Goal: Information Seeking & Learning: Learn about a topic

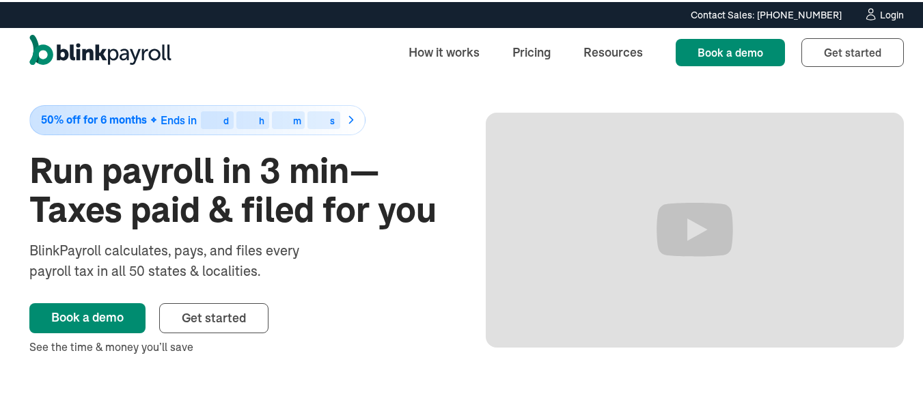
scroll to position [27, 0]
click at [530, 50] on link "Pricing" at bounding box center [531, 50] width 60 height 29
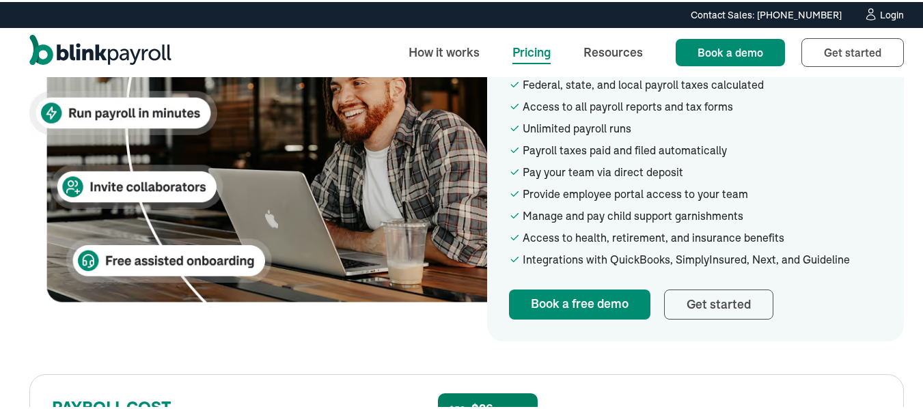
scroll to position [460, 0]
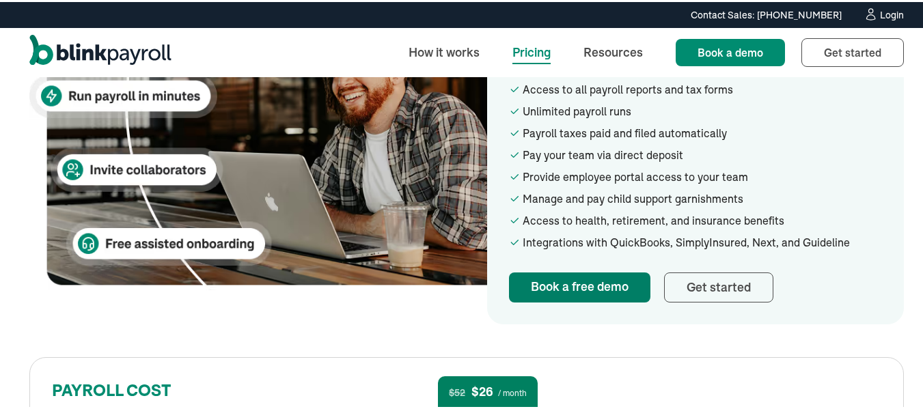
click at [563, 298] on link "Book a free demo" at bounding box center [579, 285] width 141 height 30
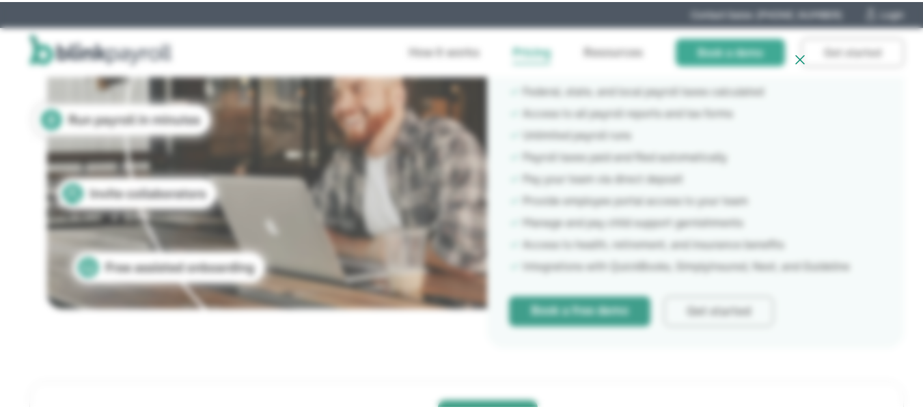
scroll to position [434, 0]
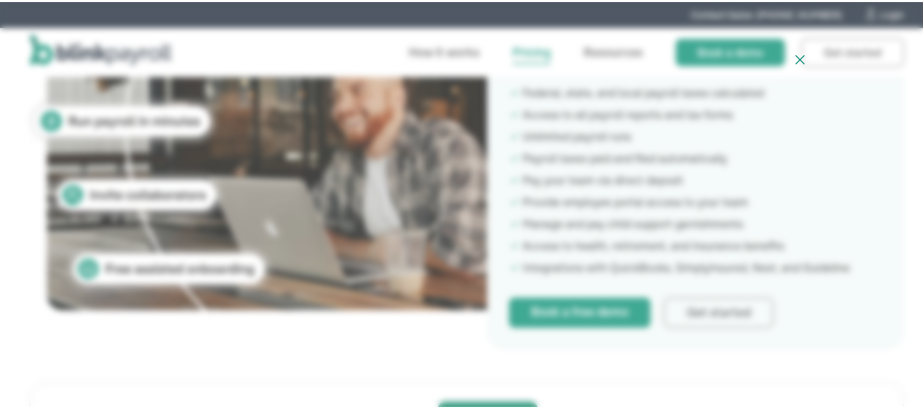
click at [817, 291] on div at bounding box center [466, 204] width 933 height 409
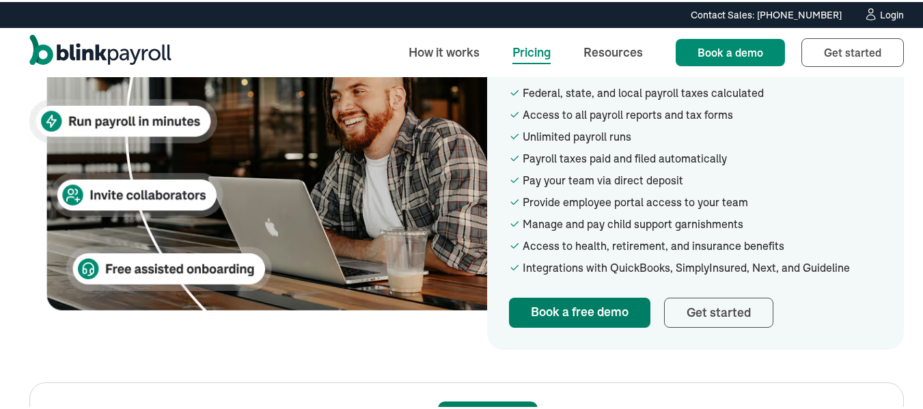
click at [593, 313] on link "Book a free demo" at bounding box center [579, 311] width 141 height 30
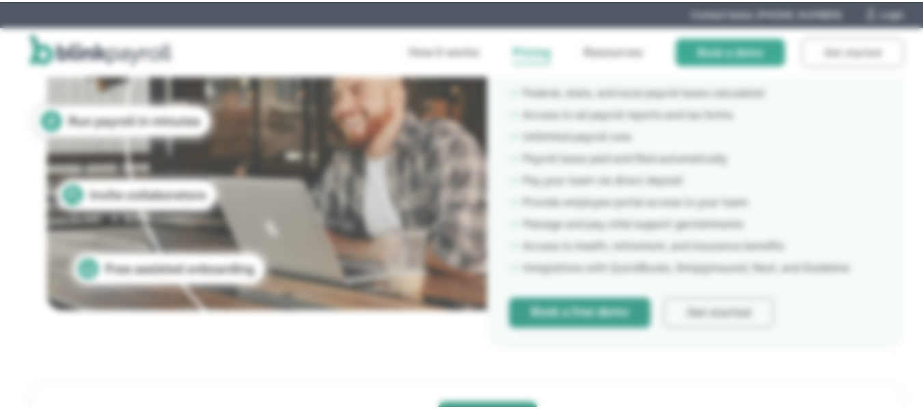
scroll to position [130, 0]
click at [591, 370] on div at bounding box center [466, 204] width 933 height 409
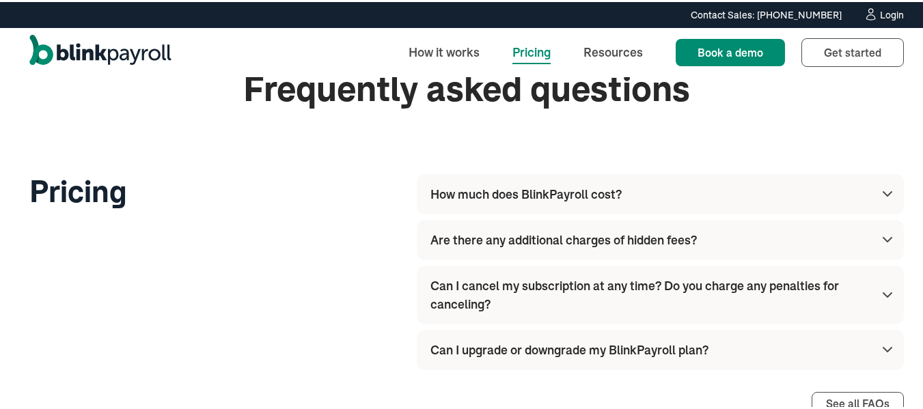
scroll to position [1606, 0]
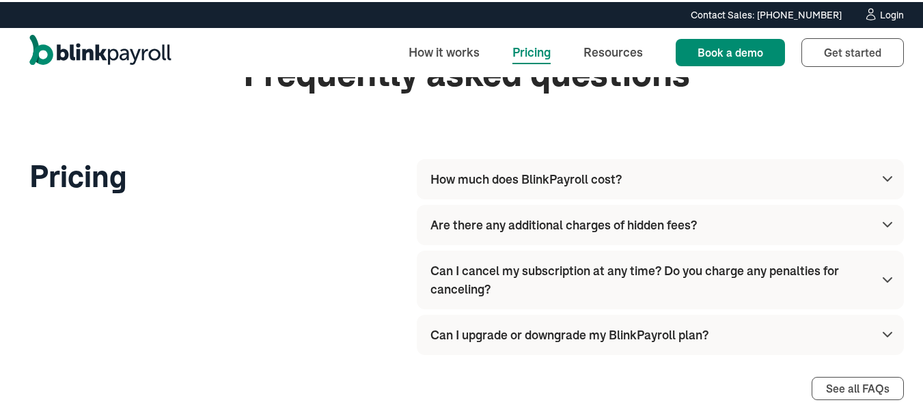
click at [875, 189] on div "How much does BlinkPayroll cost?" at bounding box center [662, 177] width 465 height 40
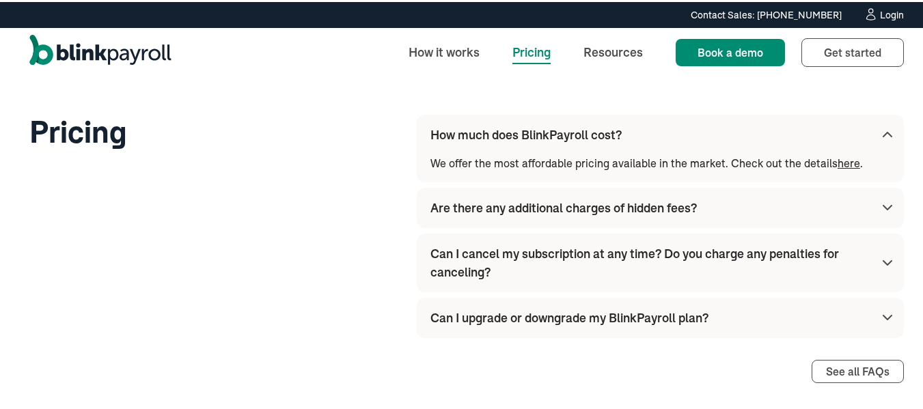
scroll to position [1659, 0]
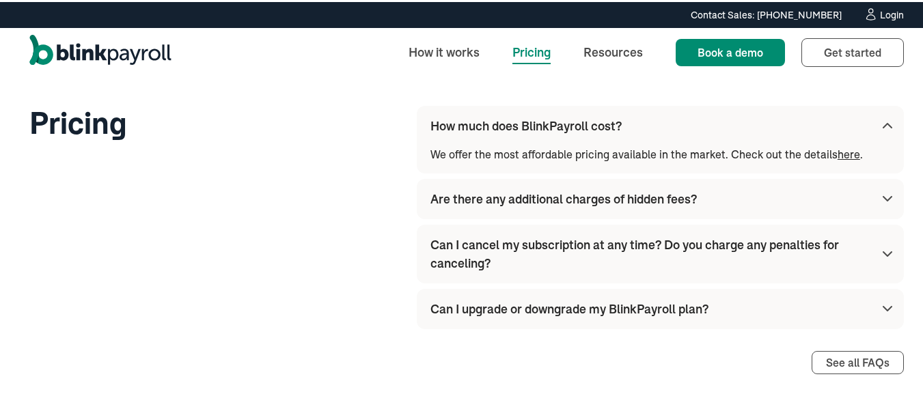
click at [879, 203] on img at bounding box center [887, 196] width 16 height 16
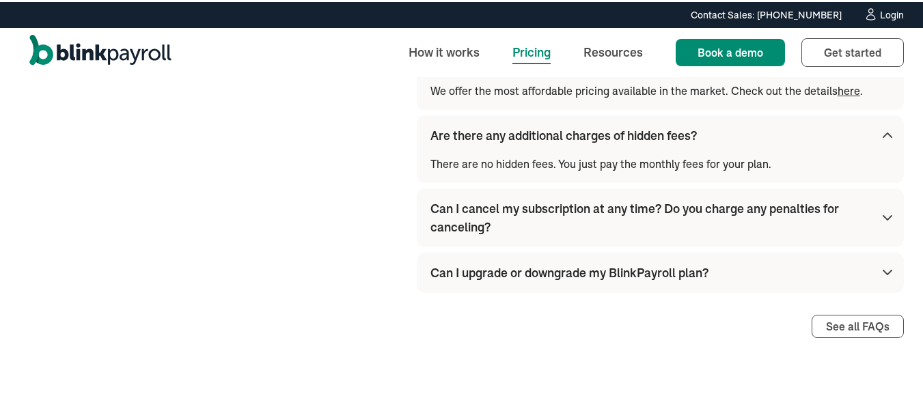
scroll to position [1732, 0]
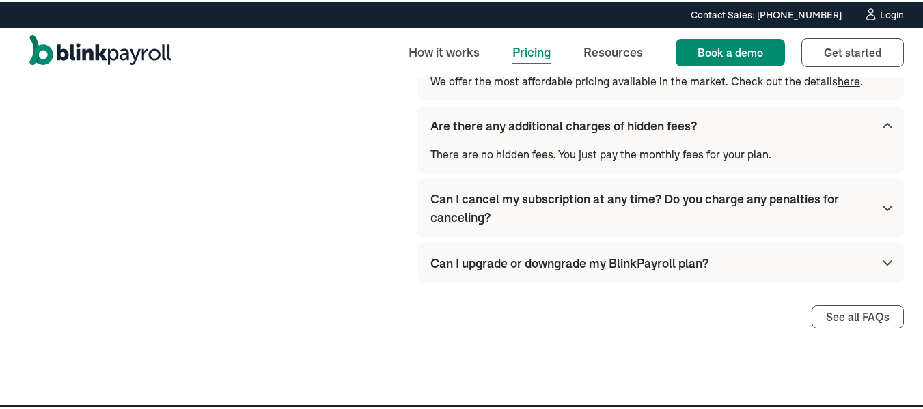
click at [884, 207] on img at bounding box center [887, 206] width 16 height 16
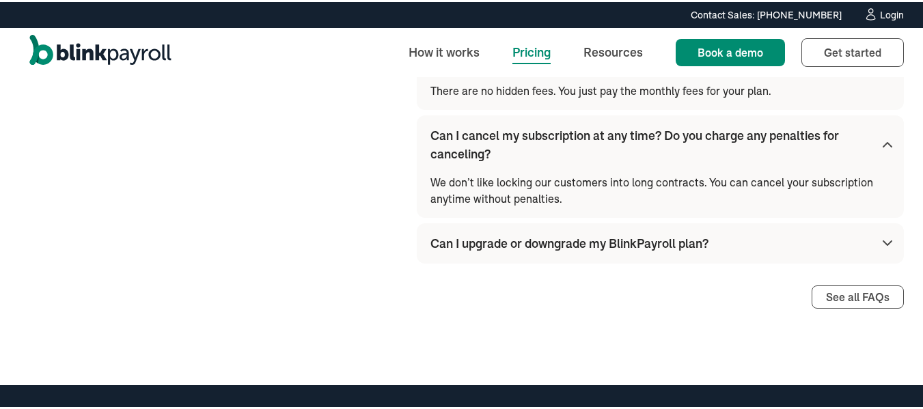
scroll to position [1805, 0]
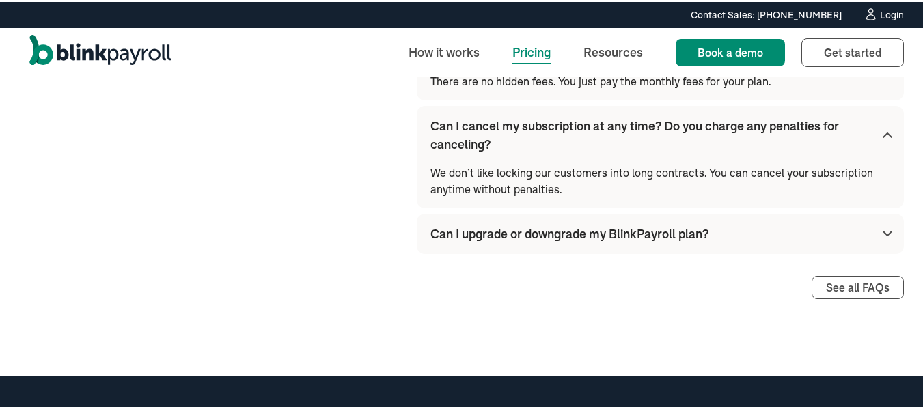
click at [884, 234] on img at bounding box center [887, 231] width 16 height 16
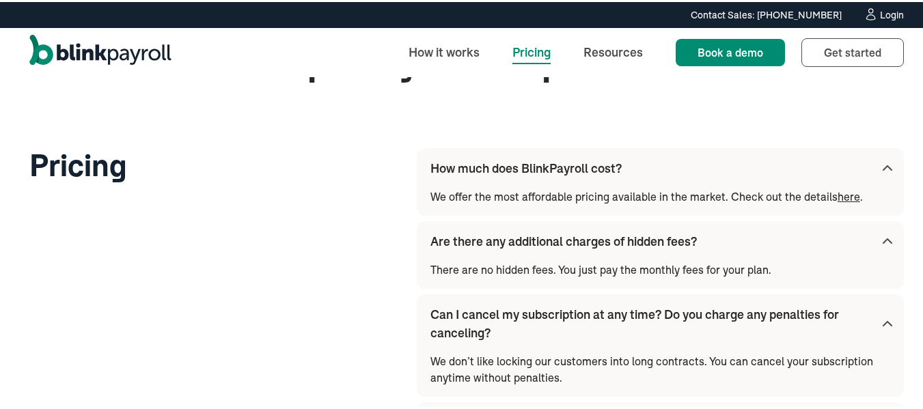
scroll to position [1616, 0]
click at [838, 199] on link "here" at bounding box center [848, 195] width 23 height 14
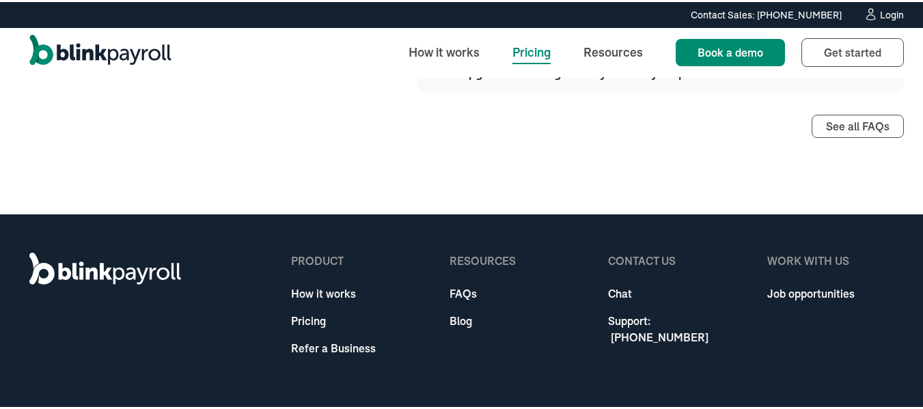
scroll to position [1922, 0]
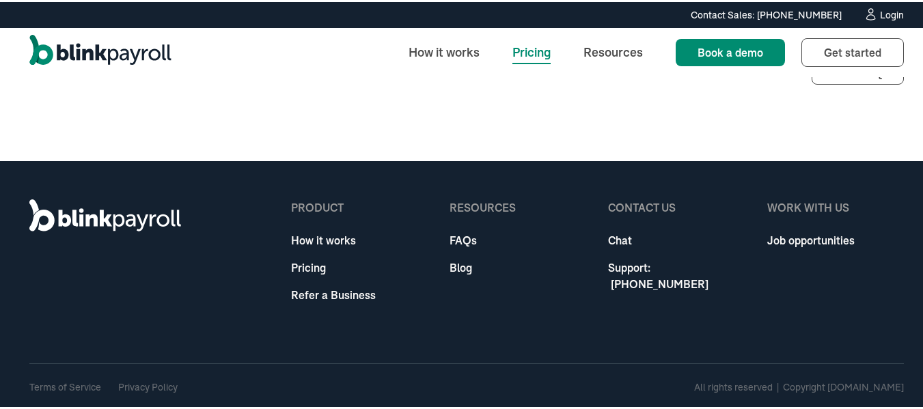
click at [325, 294] on link "Refer a Business" at bounding box center [333, 293] width 85 height 16
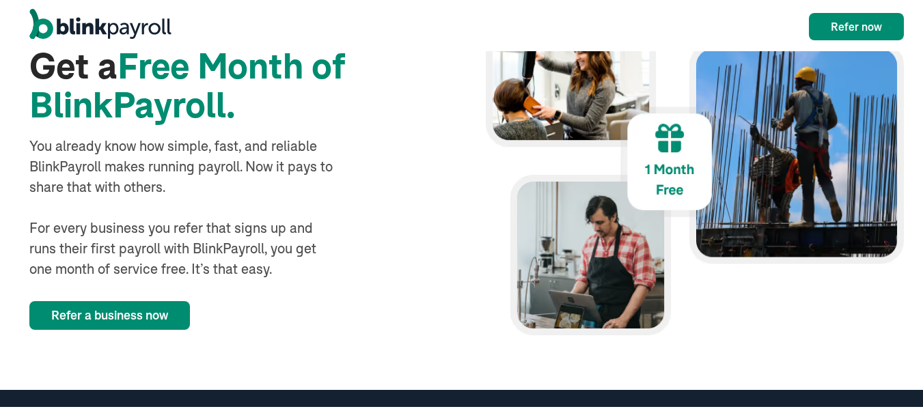
scroll to position [116, 0]
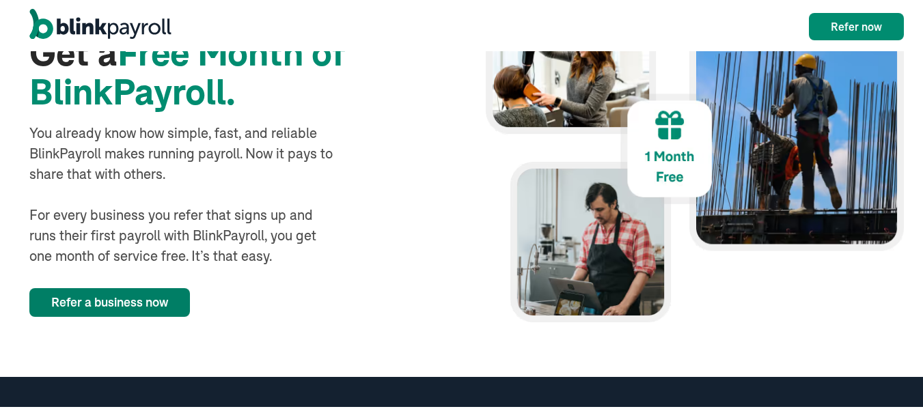
click at [174, 296] on link "Refer a business now" at bounding box center [109, 300] width 160 height 29
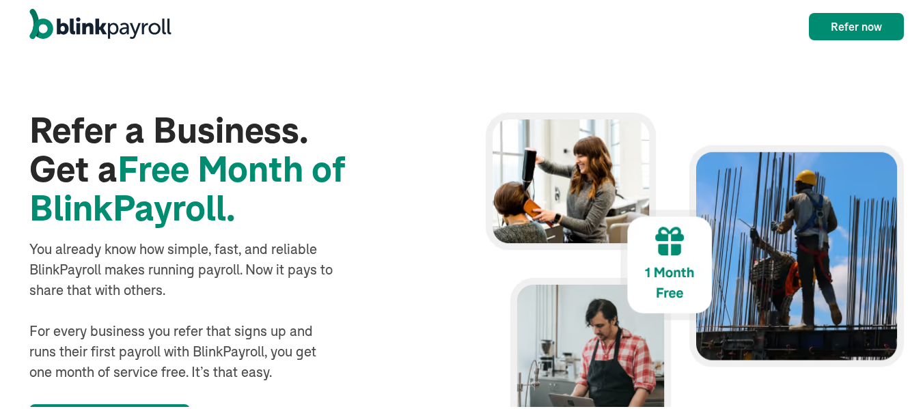
scroll to position [116, 0]
